Goal: Information Seeking & Learning: Check status

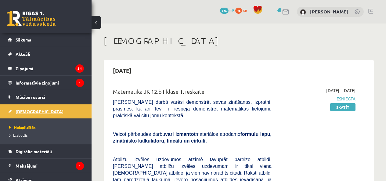
scroll to position [452, 0]
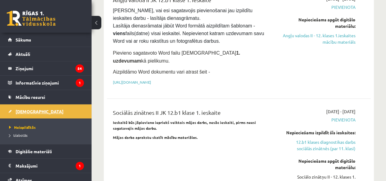
click at [32, 112] on span "[DEMOGRAPHIC_DATA]" at bounding box center [40, 111] width 48 height 5
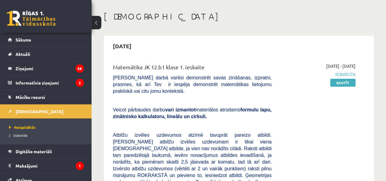
scroll to position [0, 0]
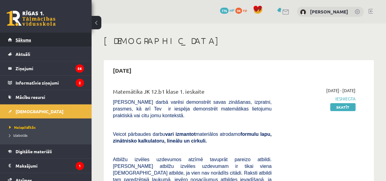
click at [40, 33] on link "Sākums" at bounding box center [46, 40] width 76 height 14
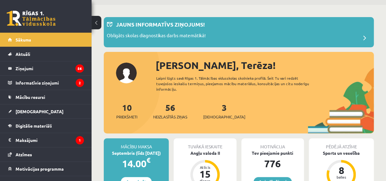
scroll to position [18, 0]
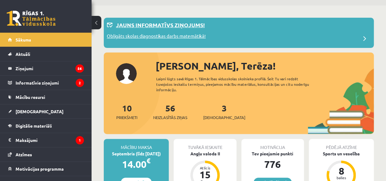
click at [170, 37] on p "Obligāts skolas diagnostikas darbs matemātikā!" at bounding box center [156, 37] width 99 height 9
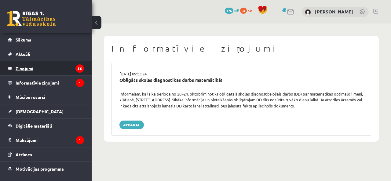
click at [32, 71] on legend "Ziņojumi 56" at bounding box center [50, 68] width 68 height 14
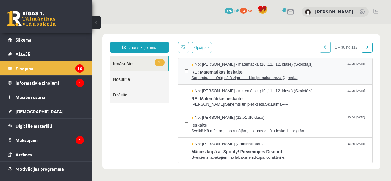
click at [213, 69] on span "RE: Matemātikas ieskaite" at bounding box center [278, 71] width 175 height 8
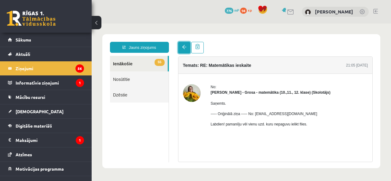
click at [185, 52] on link at bounding box center [184, 48] width 12 height 12
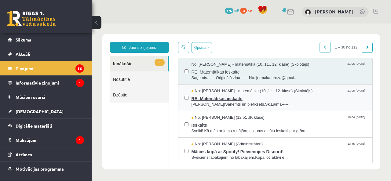
click at [207, 103] on span "Sveika!Saņemts un piefiksēts.Sk.Laima----- ..." at bounding box center [278, 105] width 175 height 6
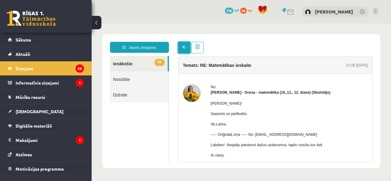
click at [181, 49] on link at bounding box center [184, 48] width 12 height 12
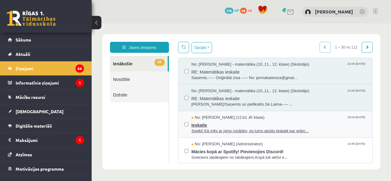
click at [199, 121] on span "Ieskaite" at bounding box center [278, 125] width 175 height 8
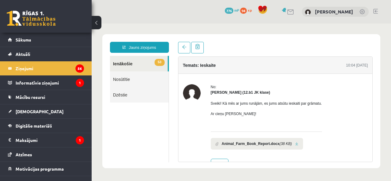
click at [239, 145] on b "Animal_Farm_Book_Report.docx" at bounding box center [251, 143] width 58 height 5
click at [295, 144] on link at bounding box center [296, 144] width 3 height 4
